Goal: Information Seeking & Learning: Understand process/instructions

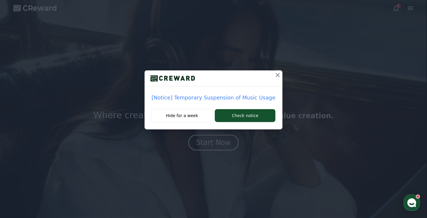
click at [276, 75] on icon at bounding box center [278, 75] width 4 height 4
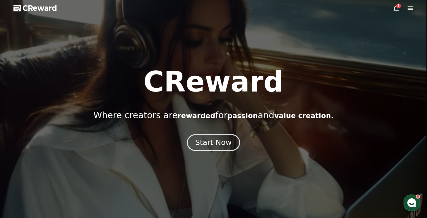
click at [224, 134] on button "Start Now" at bounding box center [213, 142] width 53 height 17
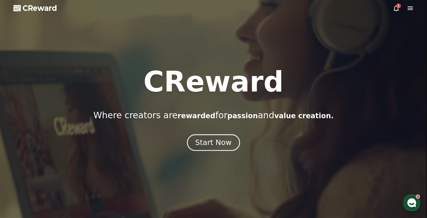
click at [222, 139] on div "Start Now" at bounding box center [213, 142] width 36 height 10
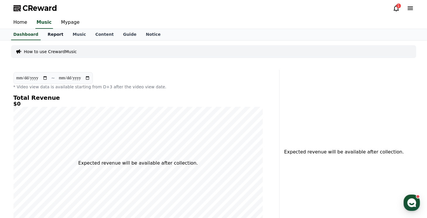
click at [55, 36] on link "Report" at bounding box center [55, 34] width 25 height 11
click at [33, 30] on link "Dashboard" at bounding box center [26, 34] width 34 height 11
click at [57, 47] on div "How to use CrewardMusic" at bounding box center [213, 51] width 405 height 13
click at [56, 49] on p "How to use CrewardMusic" at bounding box center [50, 52] width 53 height 6
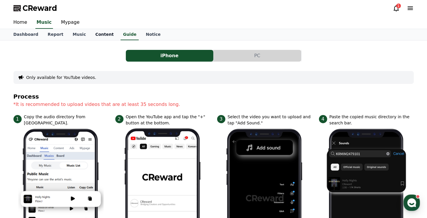
click at [95, 36] on link "Content" at bounding box center [105, 34] width 28 height 11
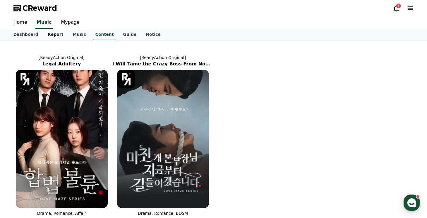
click at [56, 33] on link "Report" at bounding box center [55, 34] width 25 height 11
click at [77, 33] on link "Music" at bounding box center [79, 34] width 23 height 11
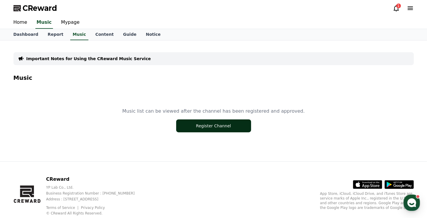
click at [211, 120] on button "Register Channel" at bounding box center [213, 125] width 75 height 13
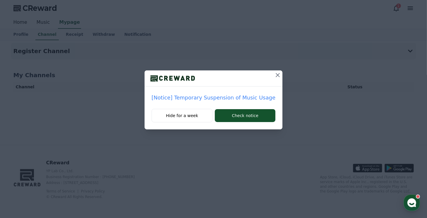
click at [193, 97] on p "[Notice] Temporary Suspension of Music Usage" at bounding box center [214, 97] width 124 height 8
click at [237, 111] on button "Check notice" at bounding box center [245, 115] width 61 height 13
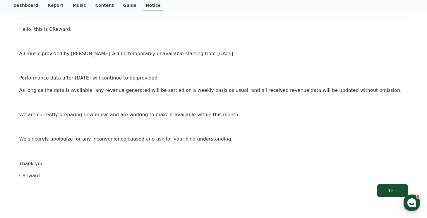
scroll to position [150, 0]
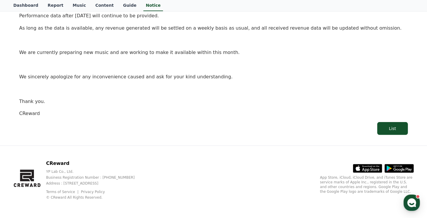
click at [421, 201] on div "CReward YP Lab Co., Ltd. Business Registration Number : 655-81-03655 Address : …" at bounding box center [213, 181] width 427 height 73
click at [408, 201] on use "button" at bounding box center [412, 202] width 9 height 9
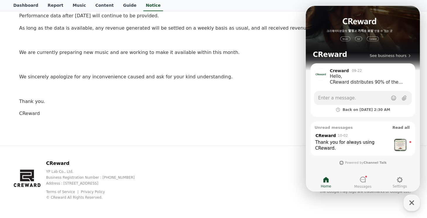
drag, startPoint x: 246, startPoint y: 117, endPoint x: 272, endPoint y: 107, distance: 27.7
click at [250, 141] on div "Notice FAQ [Notice] Temporary Suspension of Music Usage Creation Date: 2025-10-…" at bounding box center [213, 18] width 405 height 250
